Goal: Transaction & Acquisition: Purchase product/service

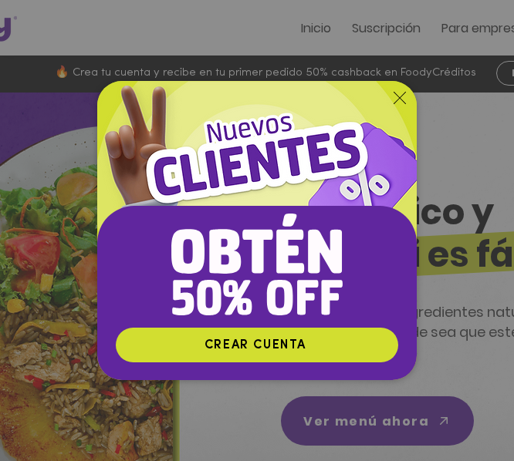
click at [400, 93] on icon "Volver al sitio" at bounding box center [399, 98] width 12 height 12
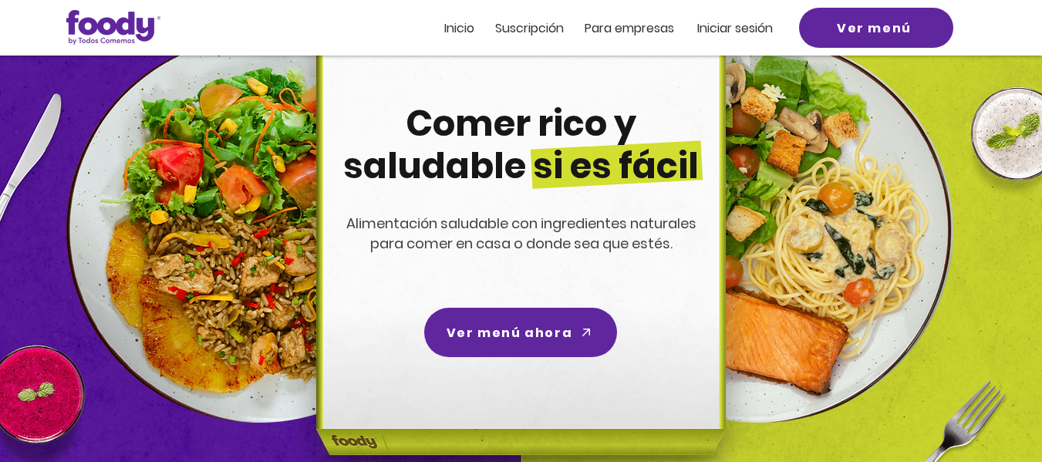
scroll to position [168, 0]
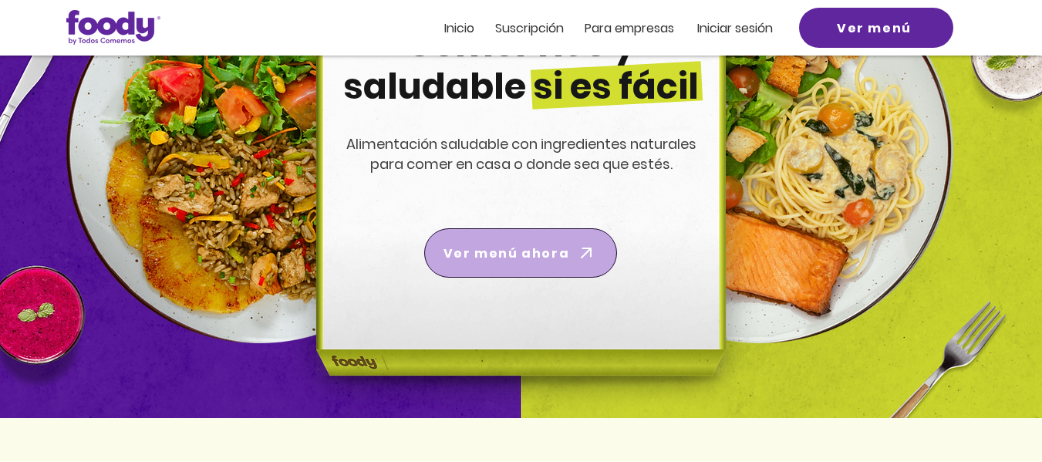
click at [504, 236] on span "Ver menú ahora" at bounding box center [520, 252] width 187 height 43
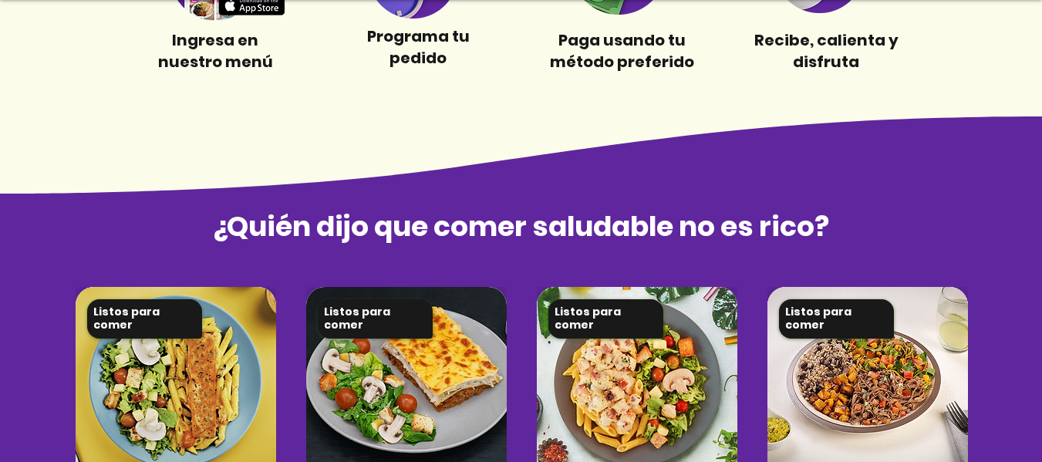
scroll to position [872, 0]
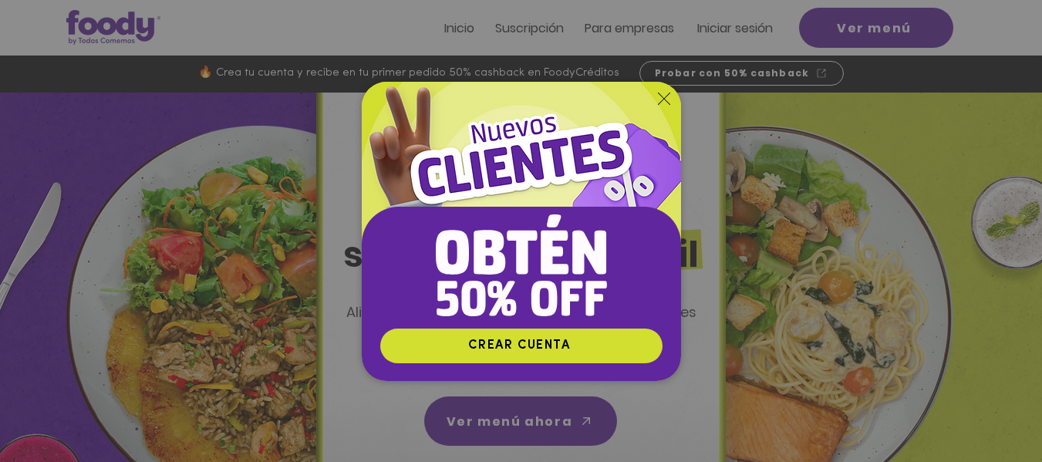
click at [670, 97] on icon "Volver al sitio" at bounding box center [664, 99] width 12 height 12
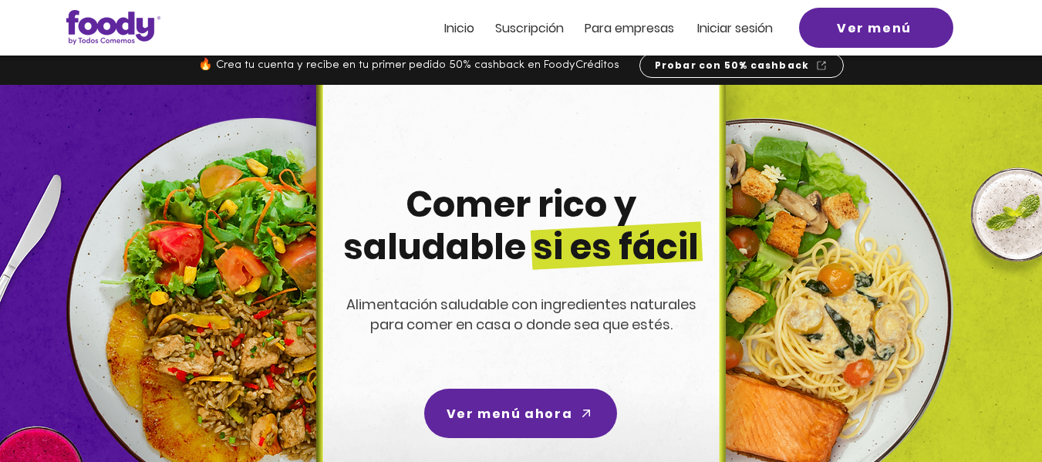
scroll to position [7, 0]
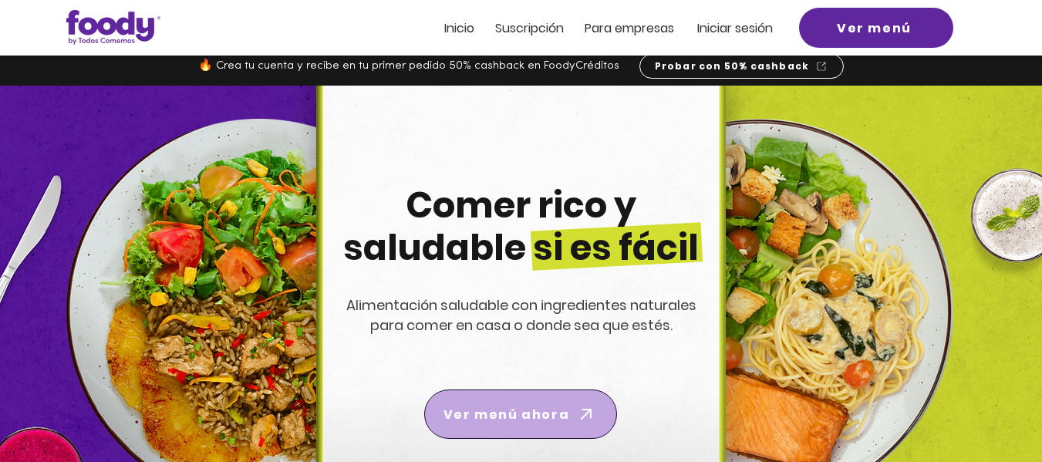
click at [542, 417] on span "Ver menú ahora" at bounding box center [507, 414] width 126 height 19
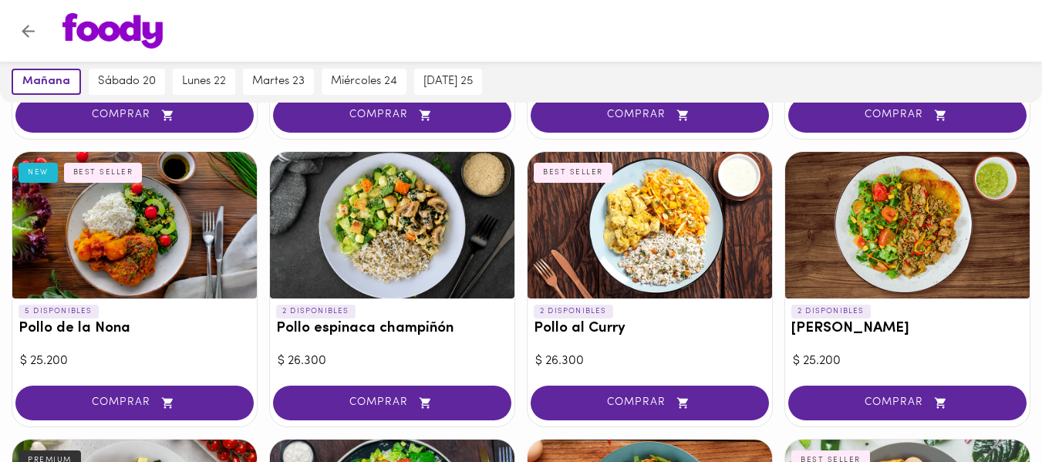
scroll to position [646, 0]
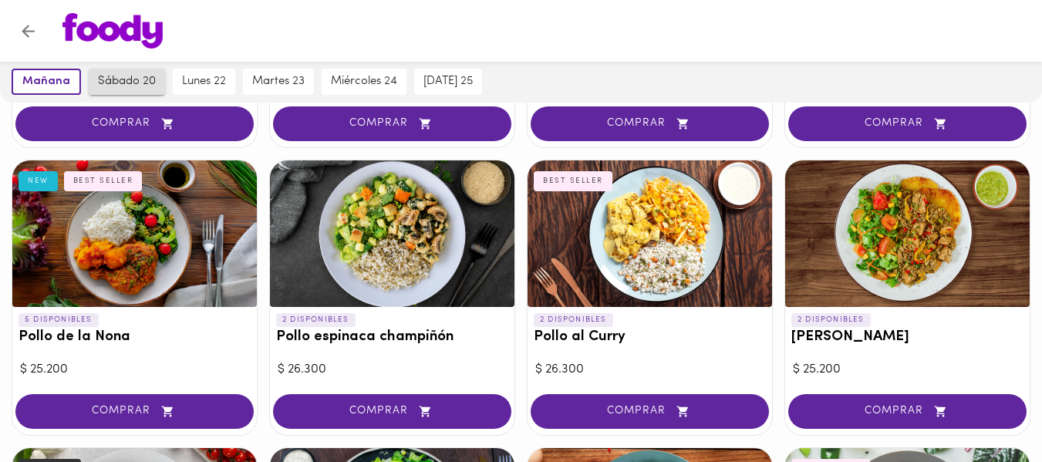
click at [133, 86] on span "sábado 20" at bounding box center [127, 82] width 58 height 14
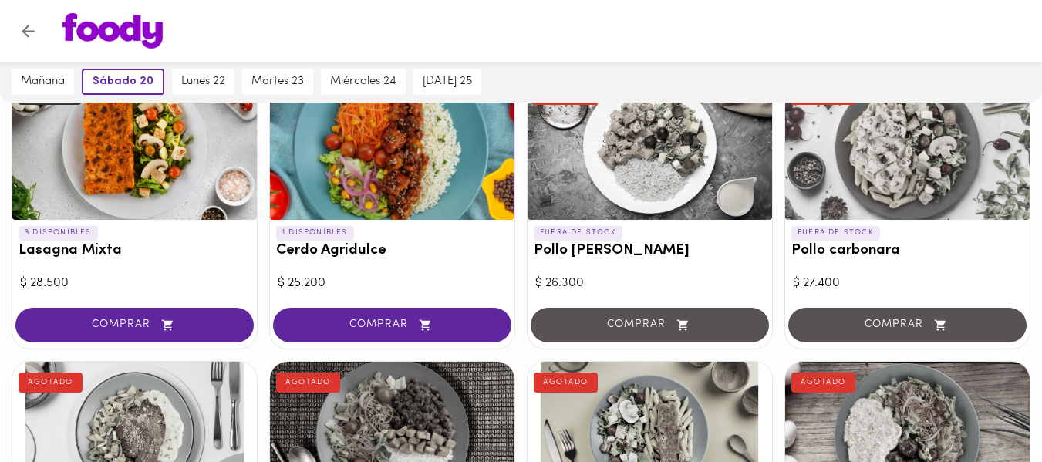
scroll to position [0, 0]
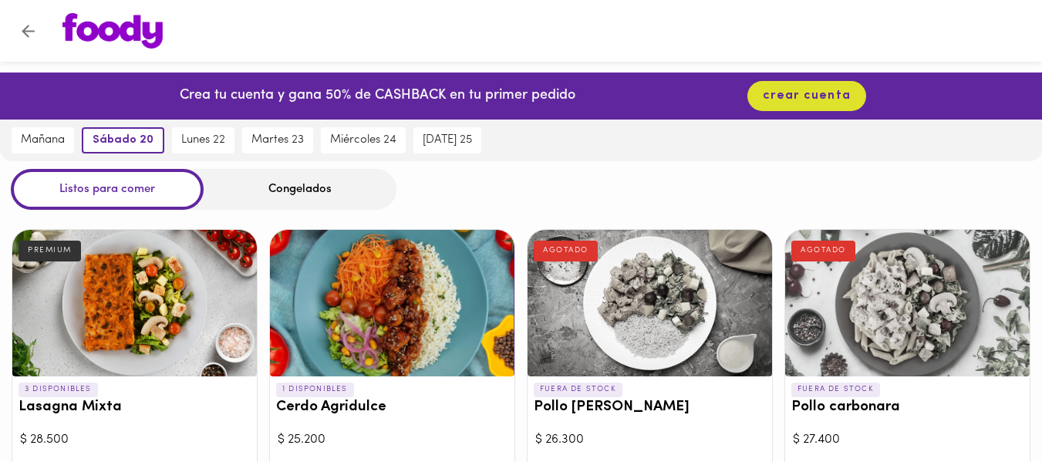
click at [305, 194] on div "Congelados" at bounding box center [300, 189] width 193 height 41
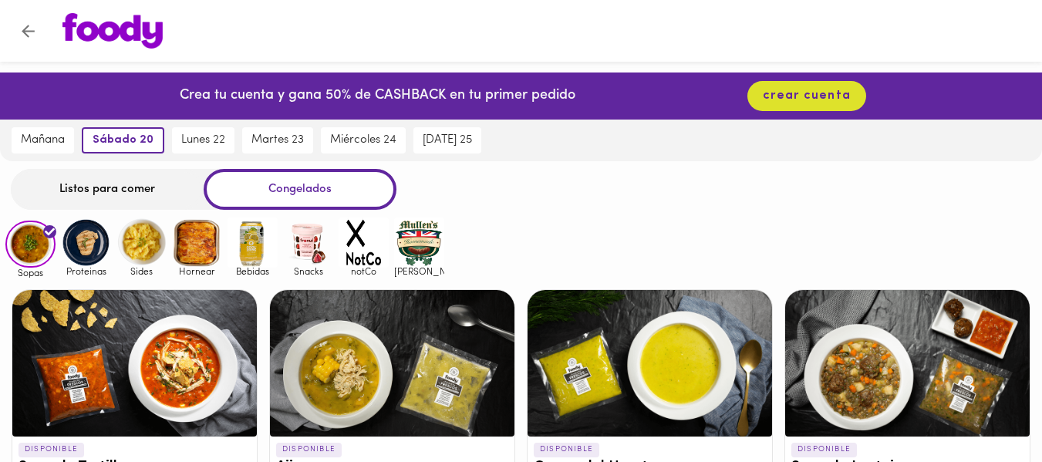
click at [80, 249] on img at bounding box center [86, 243] width 50 height 50
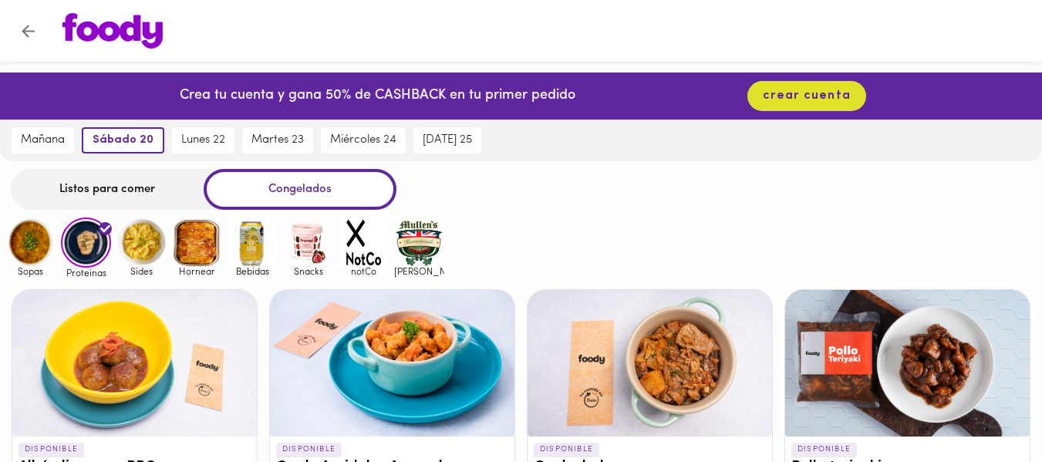
click at [142, 237] on img at bounding box center [141, 243] width 50 height 50
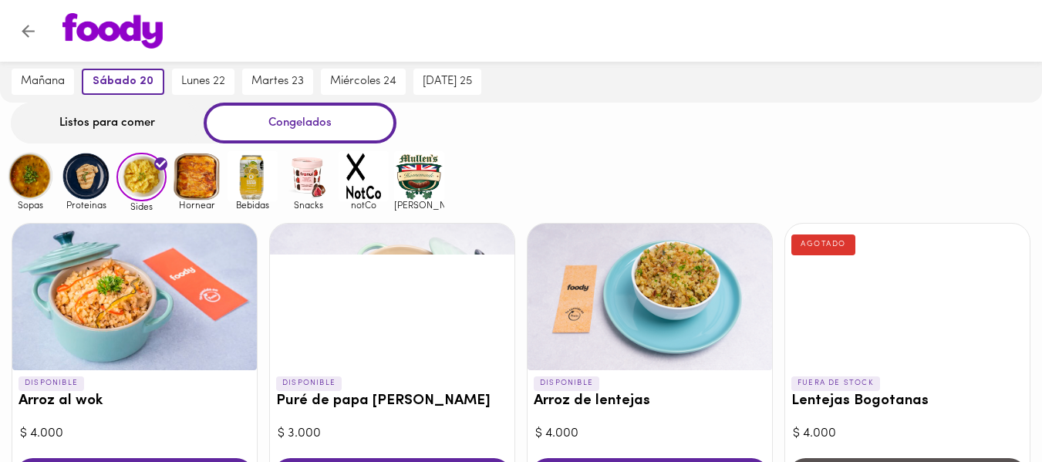
scroll to position [66, 0]
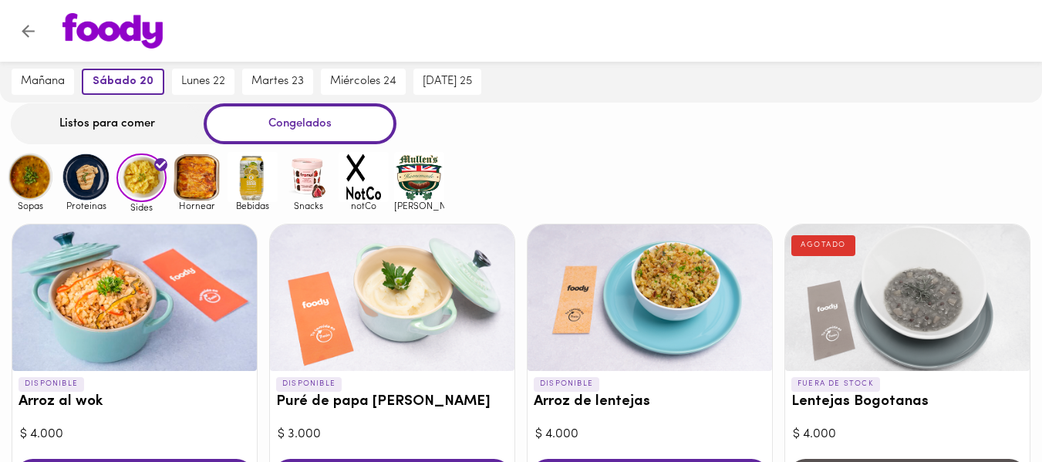
click at [212, 174] on img at bounding box center [197, 177] width 50 height 50
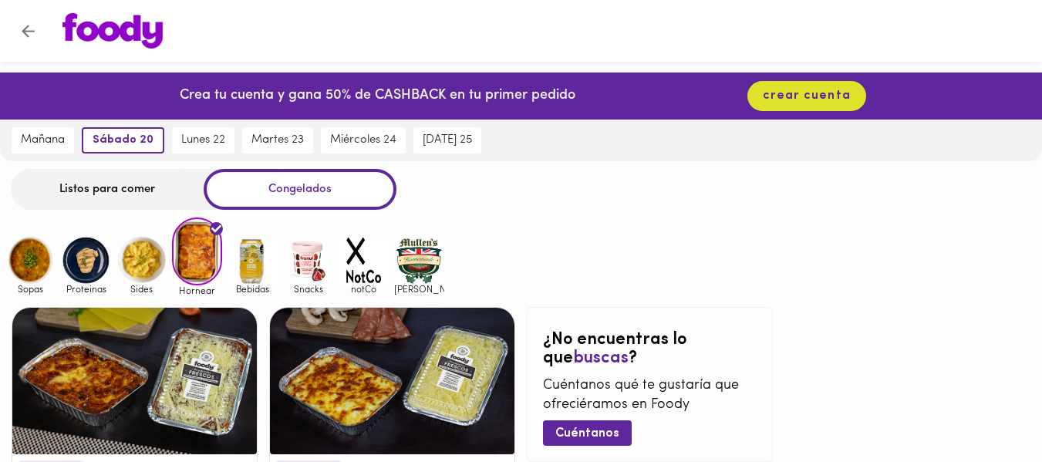
click at [254, 258] on img at bounding box center [253, 260] width 50 height 50
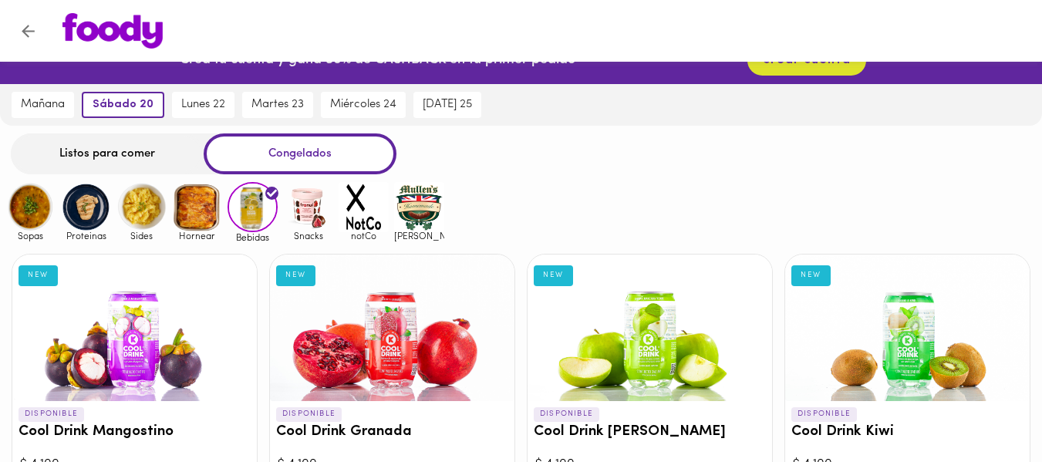
scroll to position [34, 0]
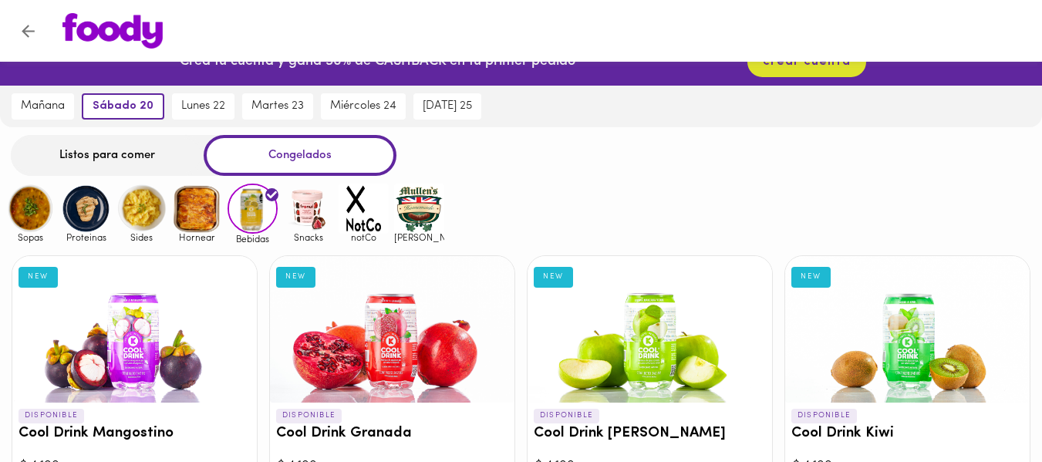
click at [301, 213] on img at bounding box center [308, 209] width 50 height 50
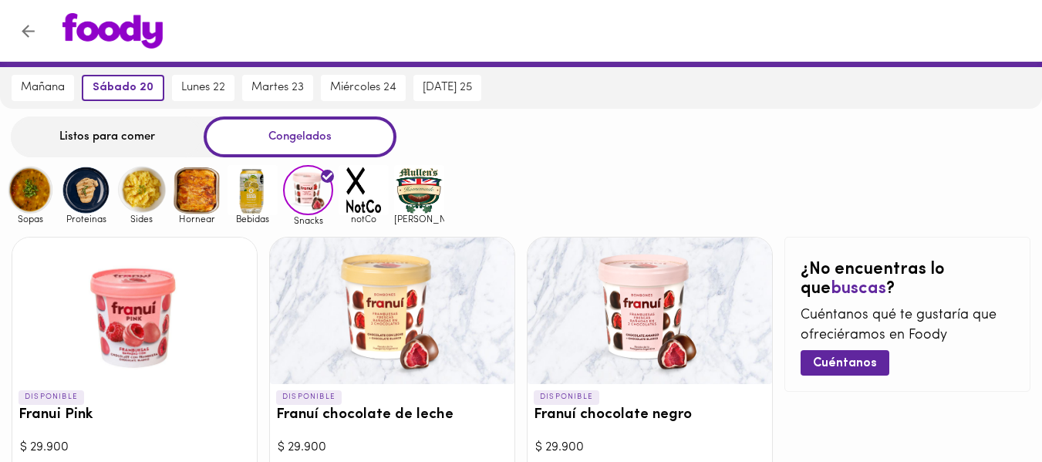
scroll to position [52, 0]
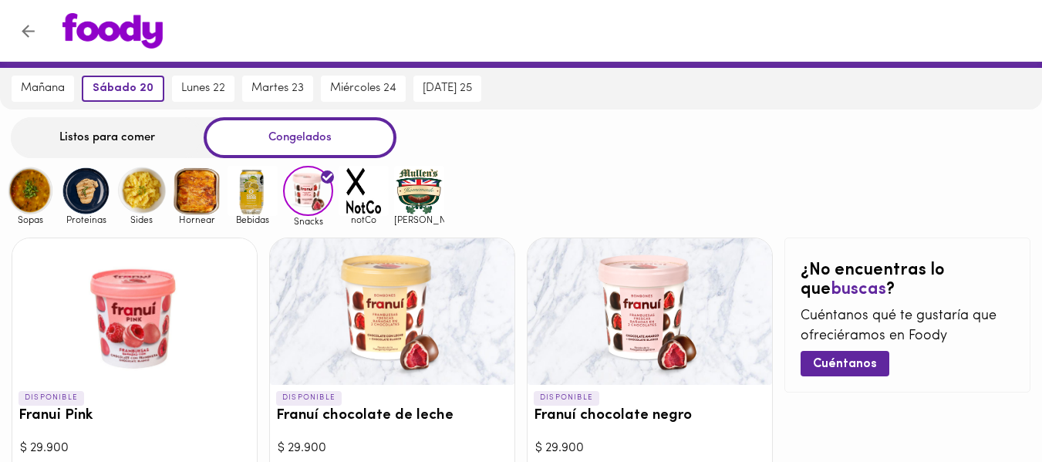
click at [370, 193] on img at bounding box center [364, 191] width 50 height 50
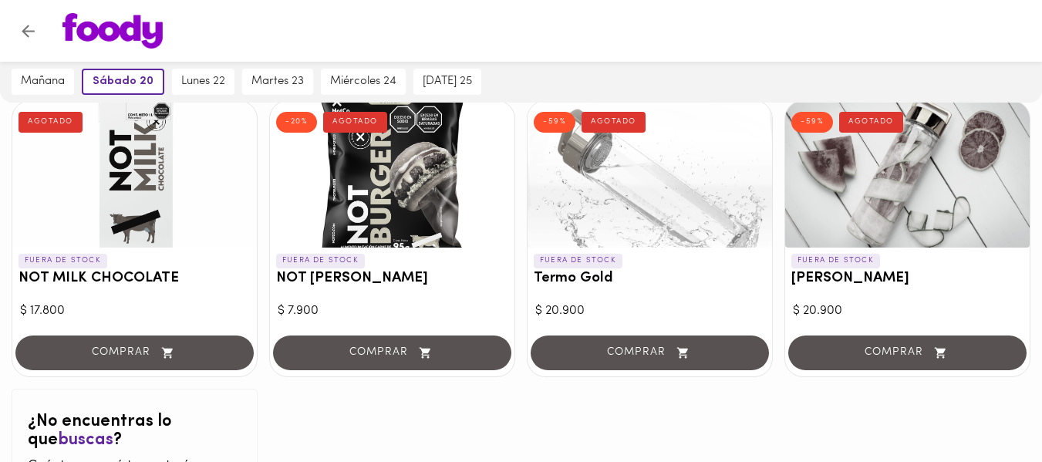
scroll to position [188, 0]
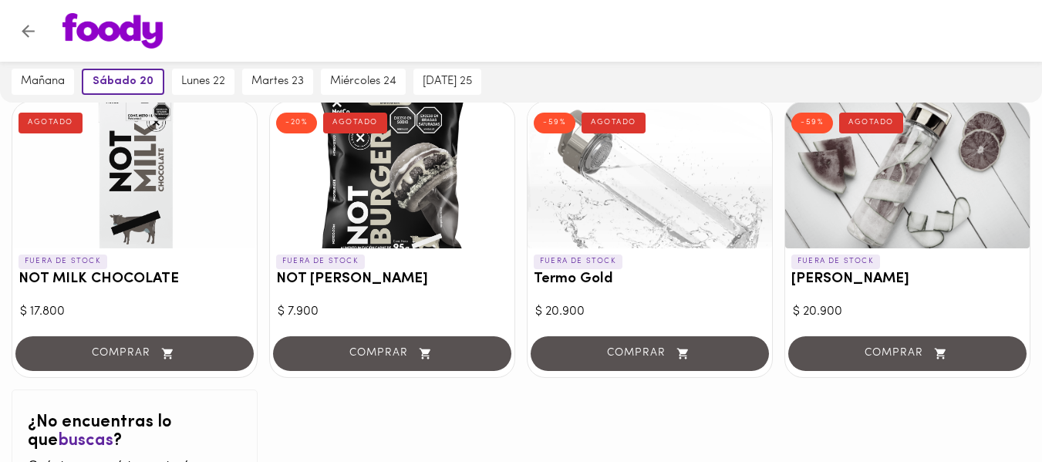
click at [627, 233] on div at bounding box center [650, 175] width 245 height 147
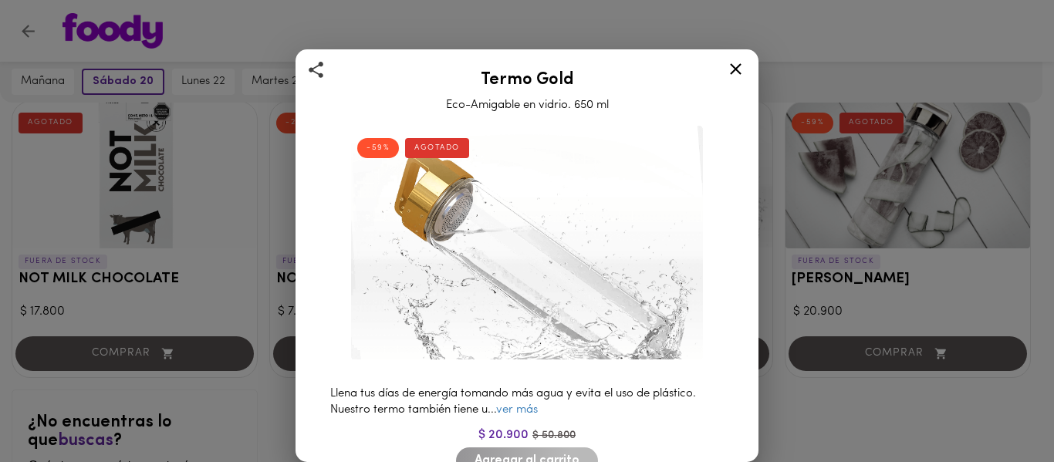
click at [735, 69] on icon at bounding box center [736, 69] width 12 height 12
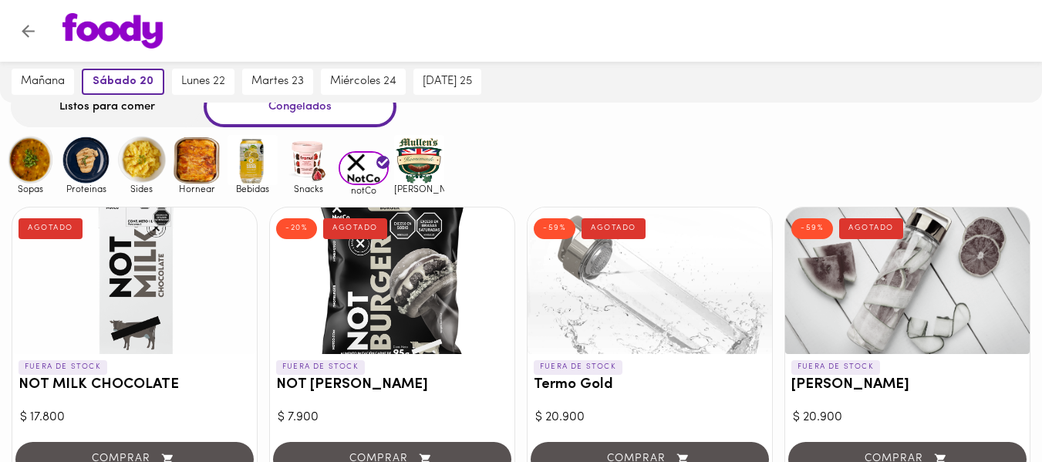
scroll to position [81, 0]
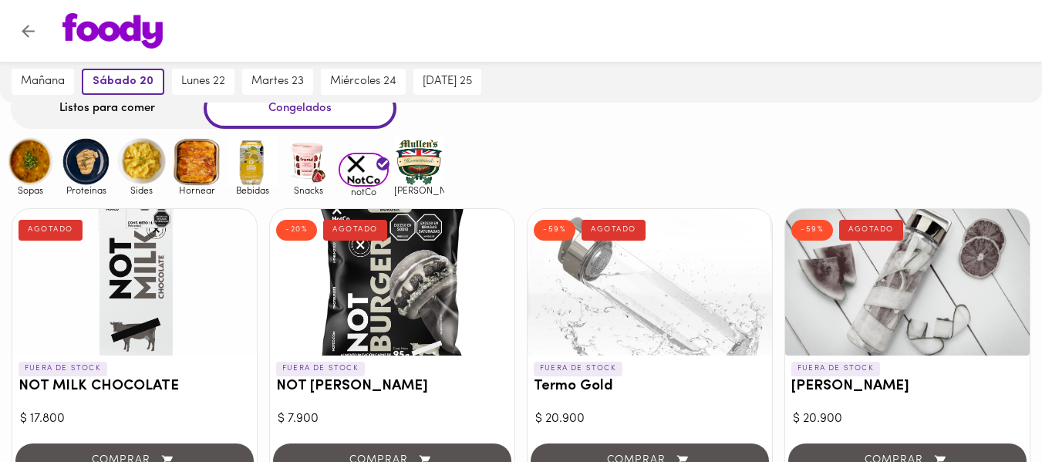
click at [432, 166] on img at bounding box center [419, 162] width 50 height 50
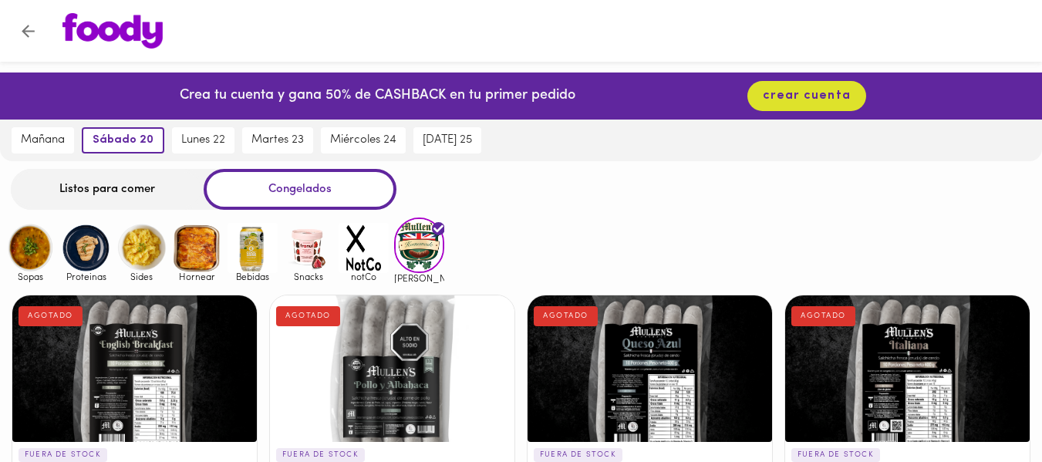
click at [31, 248] on img at bounding box center [30, 248] width 50 height 50
